Goal: Find specific page/section: Find specific page/section

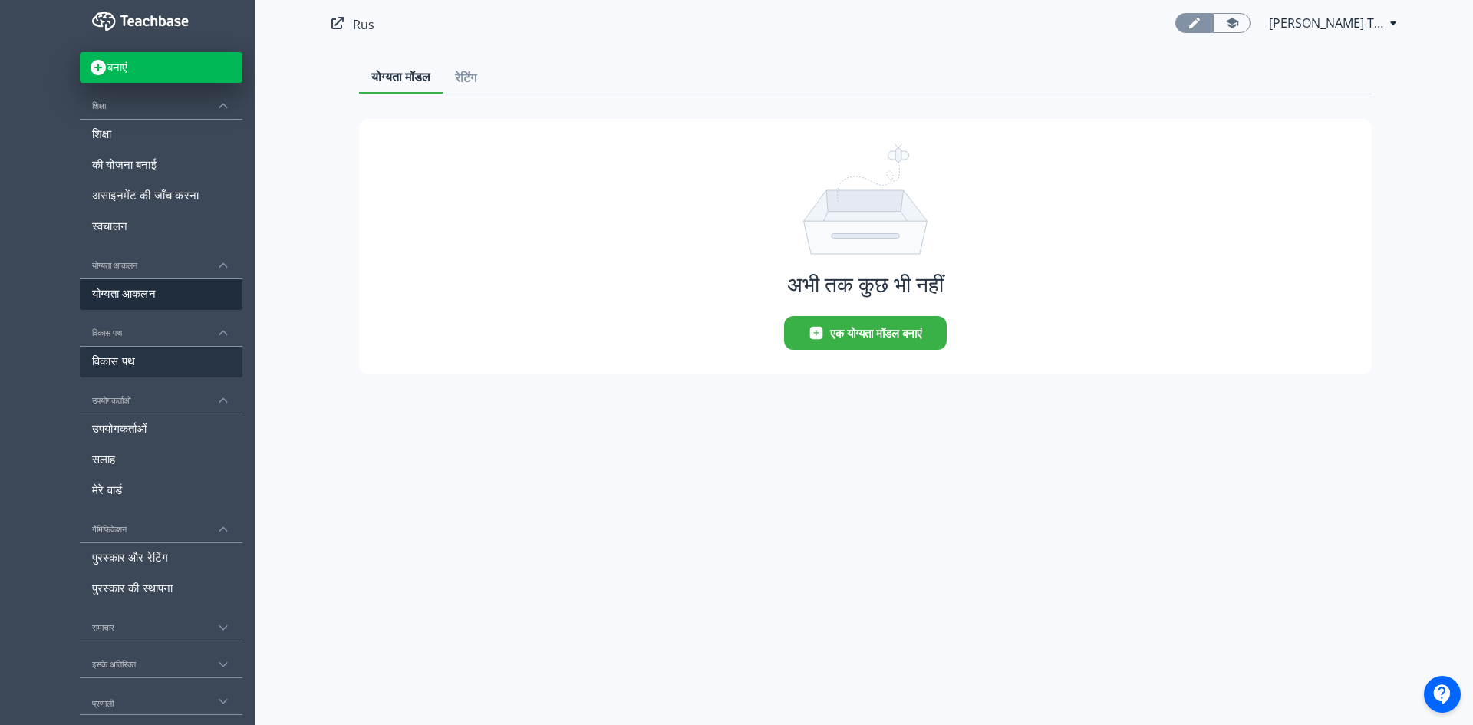
click at [125, 356] on link "विकास पथ" at bounding box center [161, 362] width 163 height 31
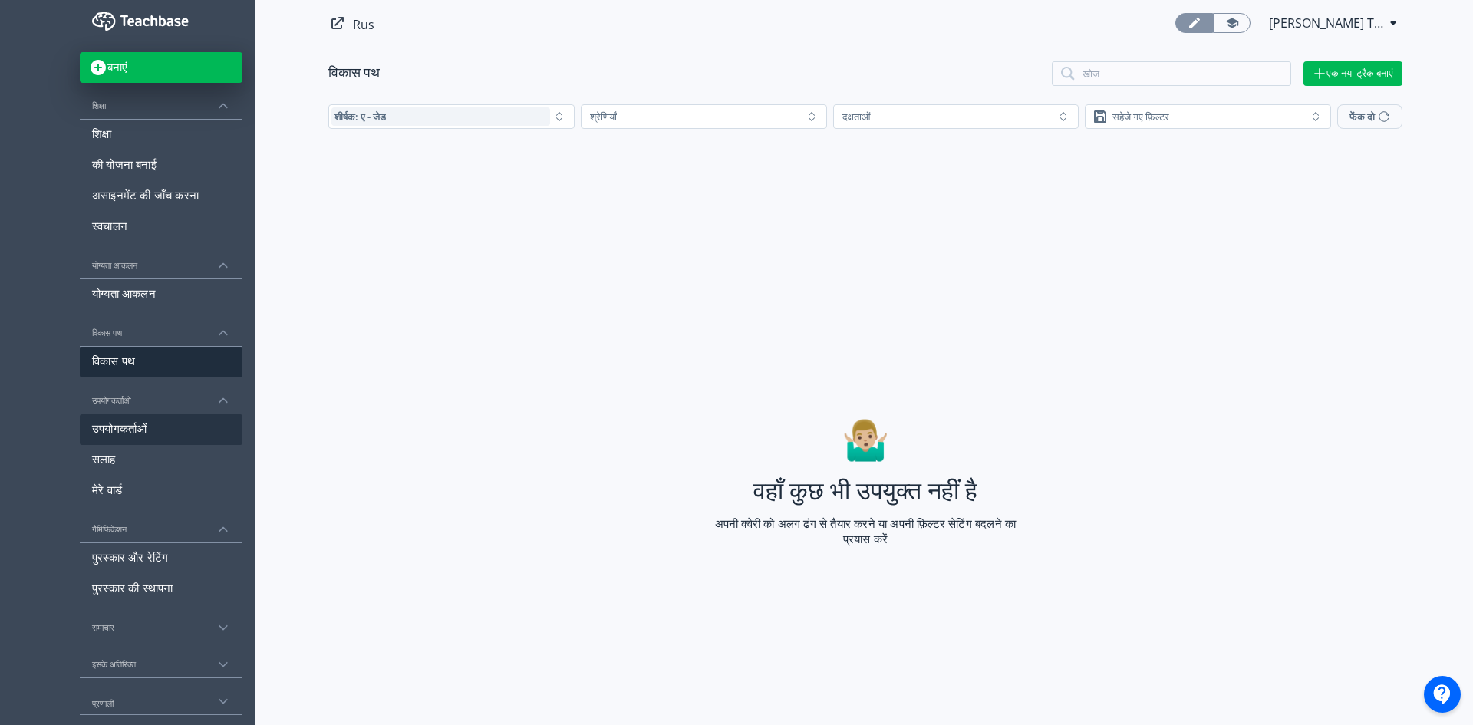
click at [119, 427] on link "उपयोगकर्ताओं" at bounding box center [161, 429] width 163 height 31
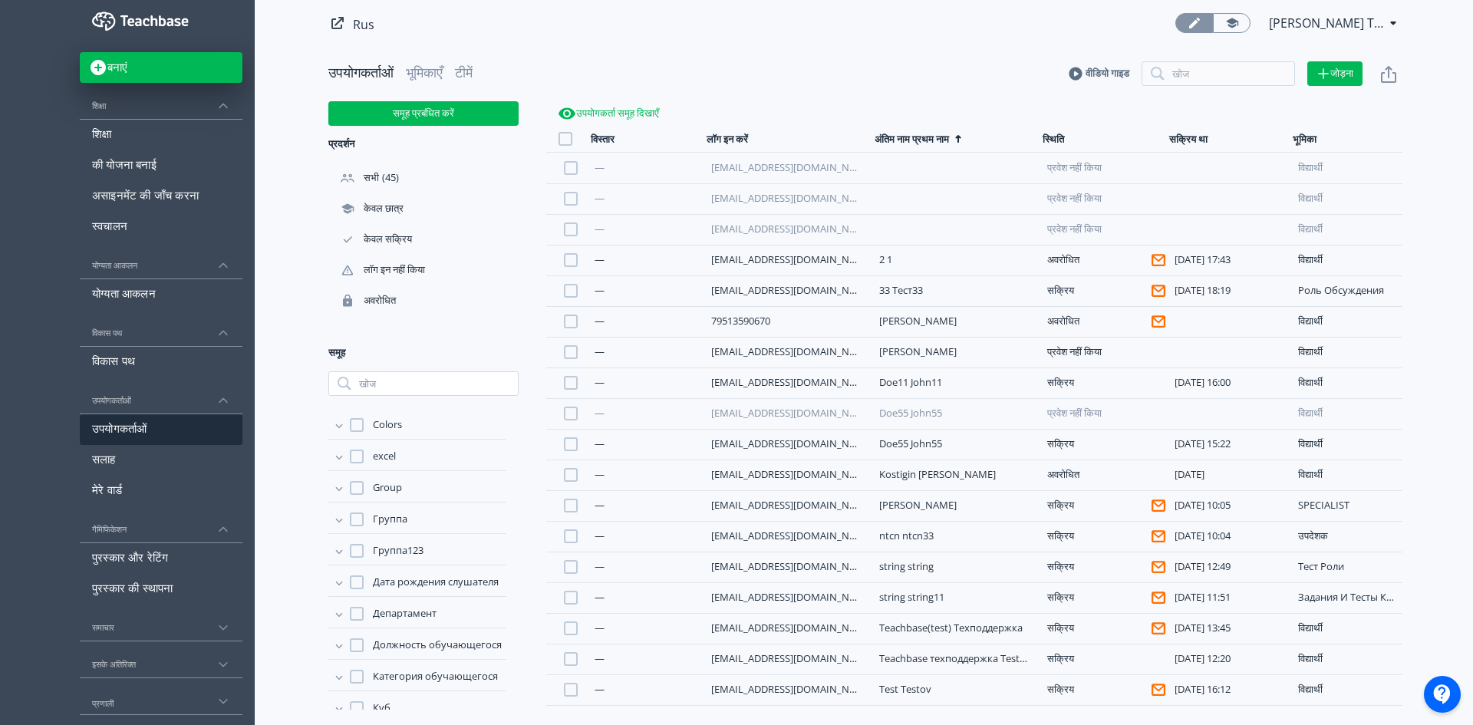
click at [1291, 23] on span "[PERSON_NAME] Техническая Teachbase" at bounding box center [1326, 23] width 115 height 18
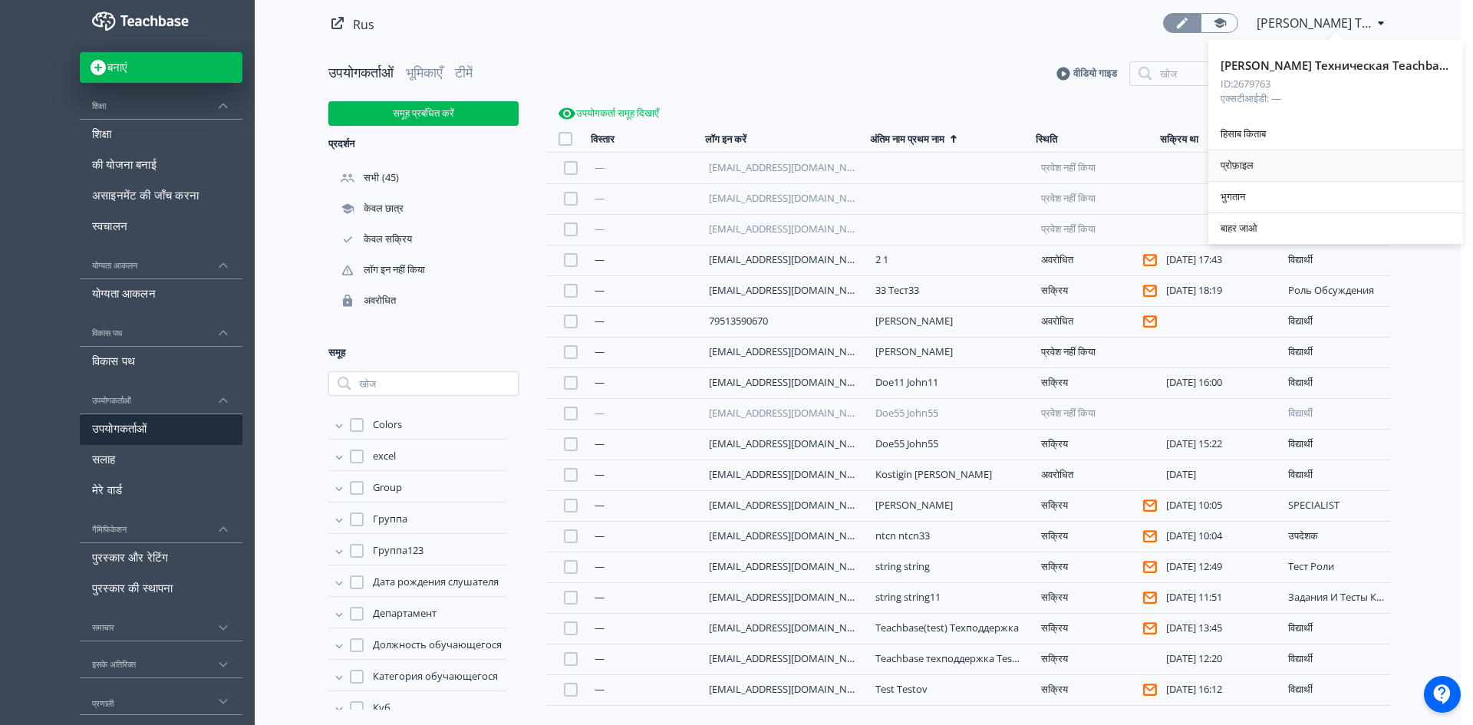
click at [1261, 164] on div "प्रोफ़ाइल" at bounding box center [1335, 165] width 255 height 31
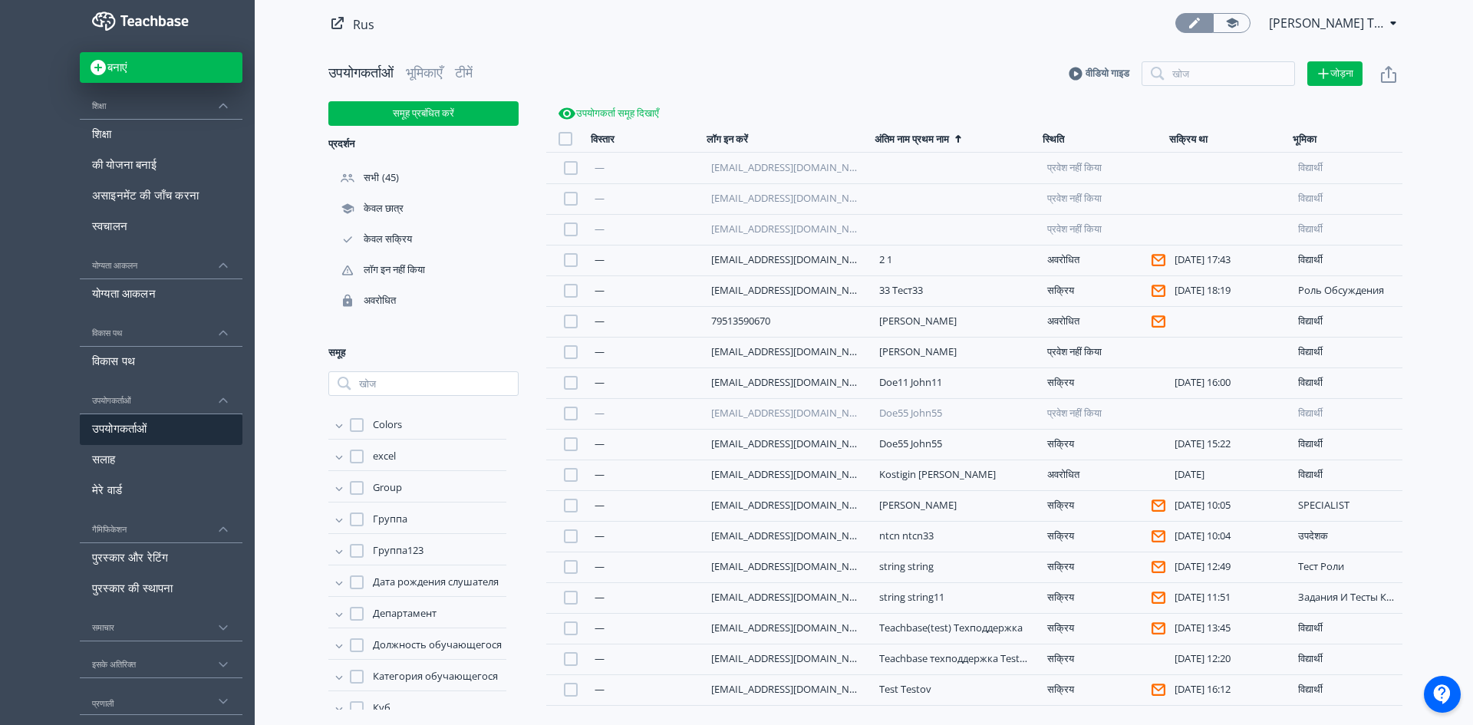
click at [1340, 21] on span "[PERSON_NAME] Техническая Teachbase" at bounding box center [1326, 23] width 115 height 18
